Goal: Transaction & Acquisition: Obtain resource

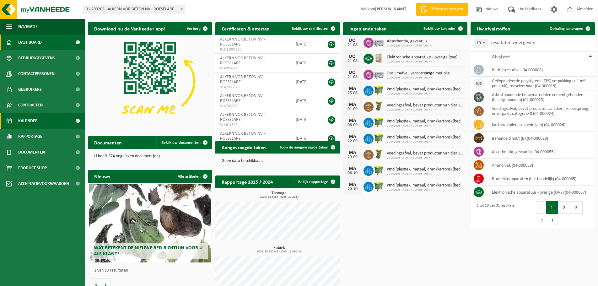
click at [34, 119] on span "Kalender" at bounding box center [27, 121] width 19 height 16
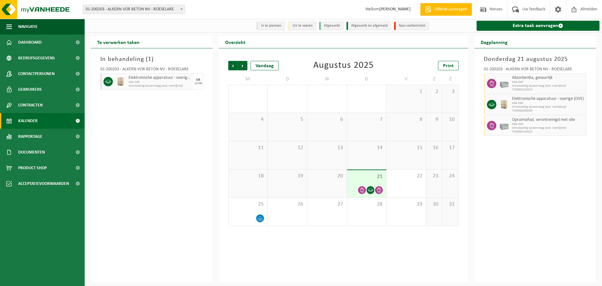
click at [363, 190] on icon at bounding box center [362, 189] width 4 height 5
click at [256, 209] on div "25" at bounding box center [248, 212] width 39 height 28
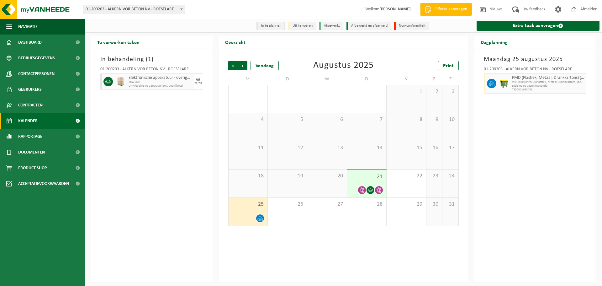
click at [371, 178] on span "21" at bounding box center [366, 176] width 33 height 7
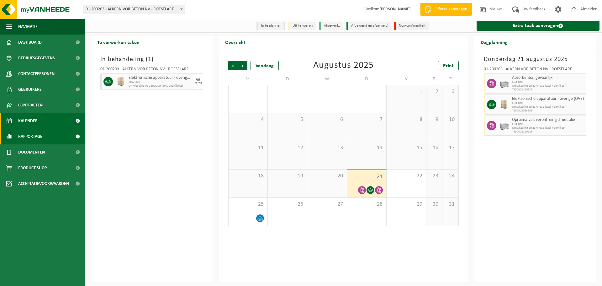
click at [47, 136] on link "Rapportage" at bounding box center [42, 137] width 85 height 16
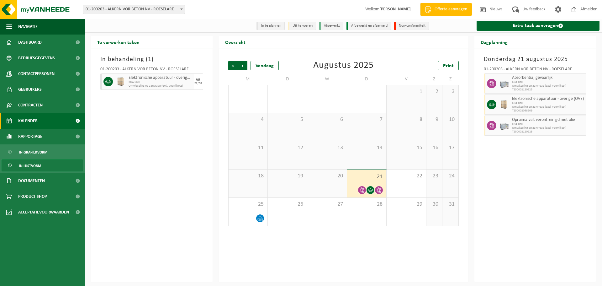
click at [40, 164] on span "In lijstvorm" at bounding box center [30, 166] width 22 height 12
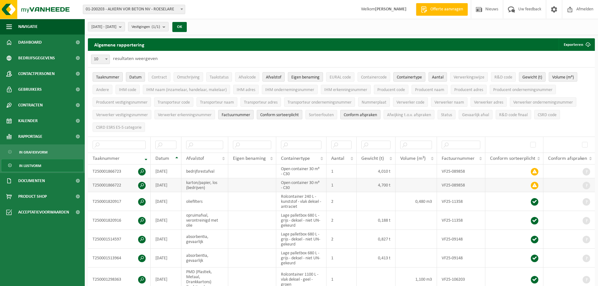
click at [535, 183] on span at bounding box center [534, 186] width 8 height 8
click at [534, 185] on span at bounding box center [534, 186] width 8 height 8
drag, startPoint x: 534, startPoint y: 185, endPoint x: 388, endPoint y: 186, distance: 145.2
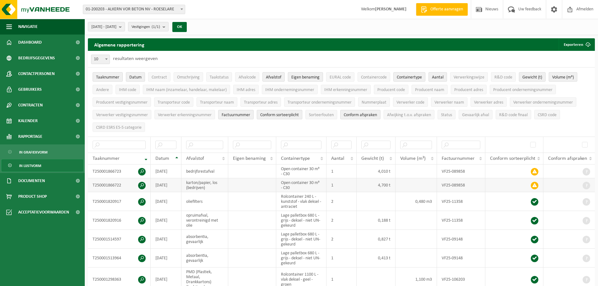
click at [390, 186] on td "4,700 t" at bounding box center [375, 185] width 39 height 14
click at [142, 183] on span at bounding box center [142, 186] width 8 height 8
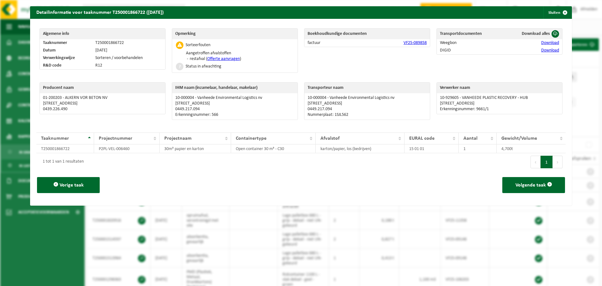
click at [222, 58] on link "Offerte aanvragen" at bounding box center [223, 58] width 33 height 5
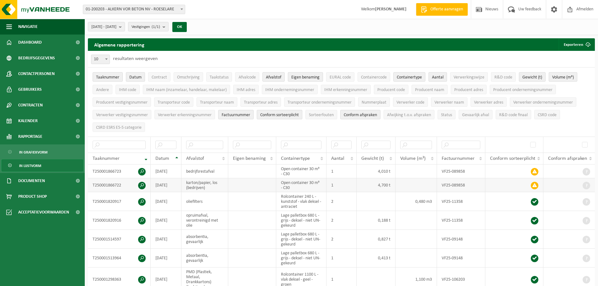
click at [140, 183] on span at bounding box center [142, 186] width 8 height 8
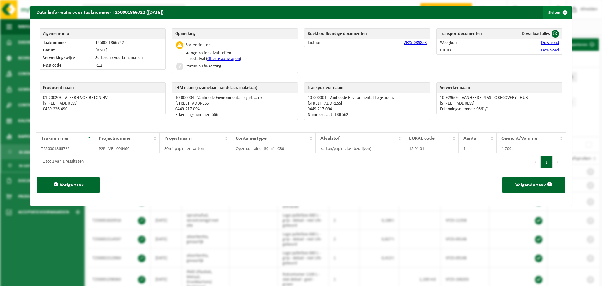
click at [563, 11] on span "button" at bounding box center [565, 12] width 13 height 13
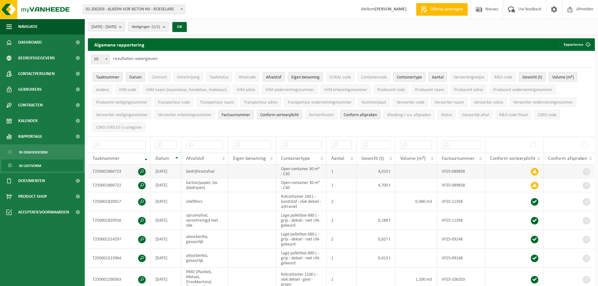
click at [141, 171] on span at bounding box center [142, 172] width 8 height 8
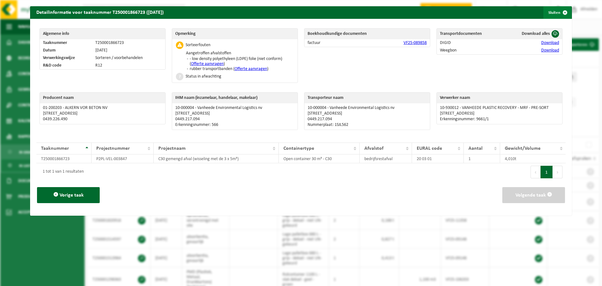
click at [560, 13] on span "button" at bounding box center [565, 12] width 13 height 13
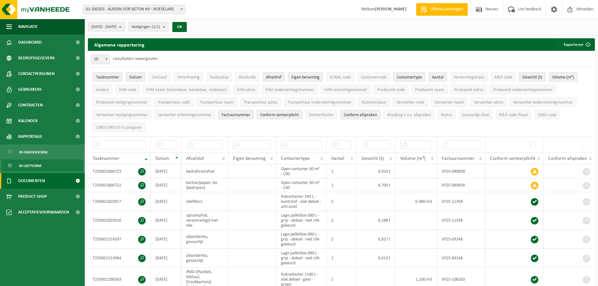
click at [37, 182] on span "Documenten" at bounding box center [31, 181] width 27 height 16
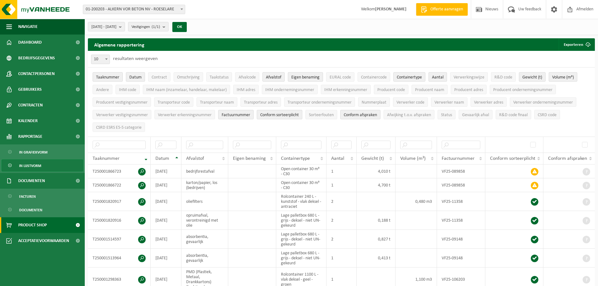
click at [29, 226] on span "Product Shop" at bounding box center [32, 225] width 29 height 16
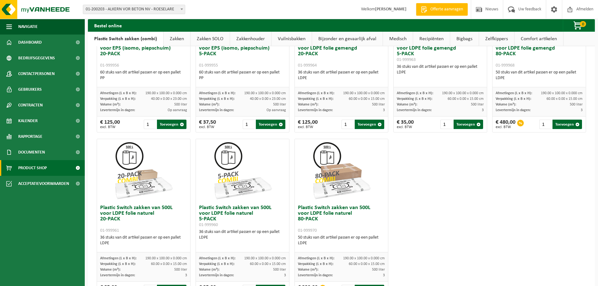
scroll to position [282, 0]
